Goal: Task Accomplishment & Management: Use online tool/utility

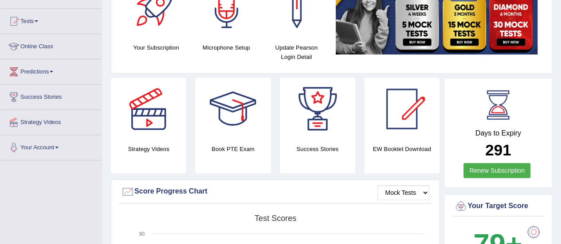
scroll to position [42, 0]
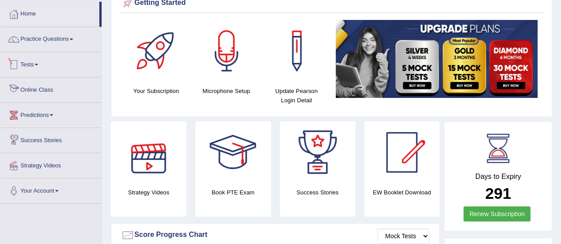
click at [36, 59] on link "Tests" at bounding box center [50, 63] width 101 height 22
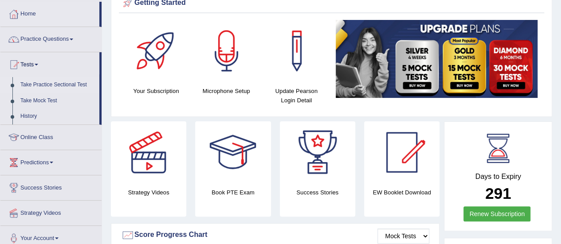
click at [67, 82] on link "Take Practice Sectional Test" at bounding box center [57, 85] width 83 height 16
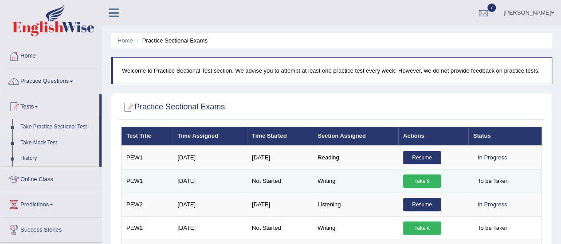
click at [419, 181] on link "Take it" at bounding box center [422, 181] width 38 height 13
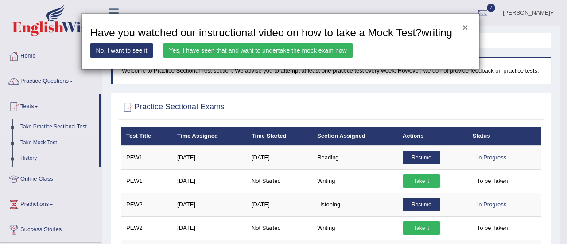
click at [464, 26] on button "×" at bounding box center [465, 27] width 5 height 9
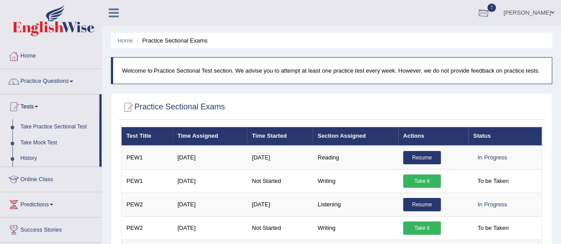
click at [490, 19] on div at bounding box center [482, 13] width 13 height 13
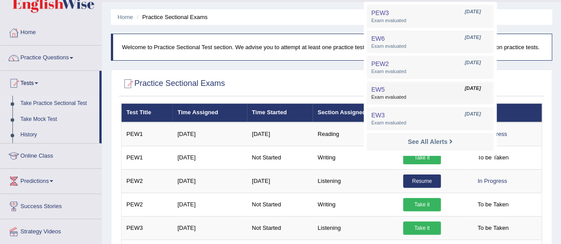
scroll to position [23, 0]
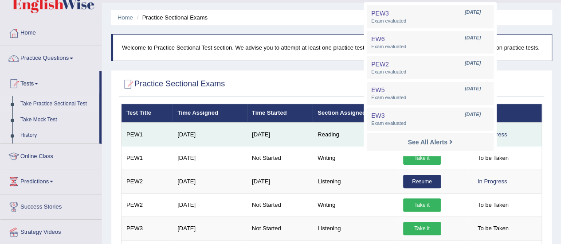
click at [305, 140] on td "[DATE]" at bounding box center [280, 135] width 66 height 24
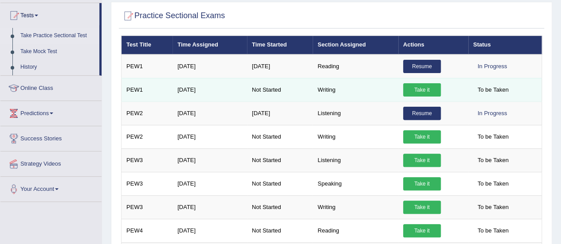
scroll to position [92, 0]
